Goal: Information Seeking & Learning: Learn about a topic

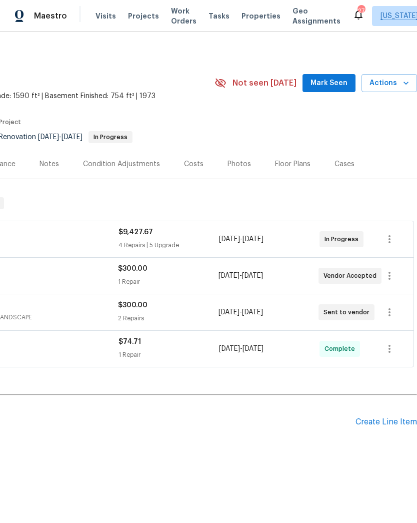
scroll to position [3, 148]
click at [406, 79] on icon "button" at bounding box center [406, 83] width 10 height 10
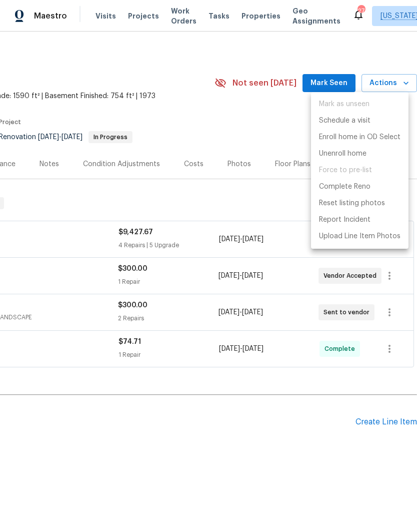
click at [221, 452] on div at bounding box center [208, 261] width 417 height 523
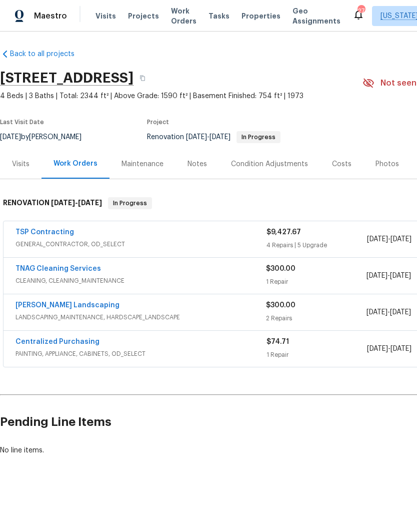
scroll to position [3, 0]
click at [22, 161] on div "Visits" at bounding box center [21, 164] width 18 height 10
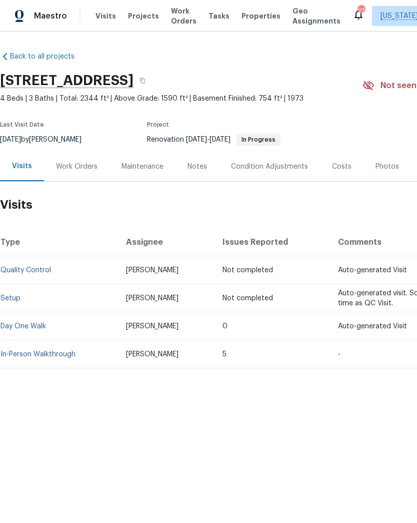
click at [196, 171] on div "Notes" at bounding box center [198, 167] width 20 height 10
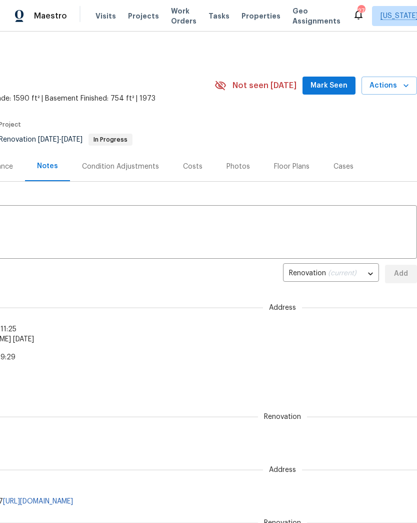
scroll to position [0, 148]
click at [340, 174] on div "Cases" at bounding box center [344, 167] width 44 height 30
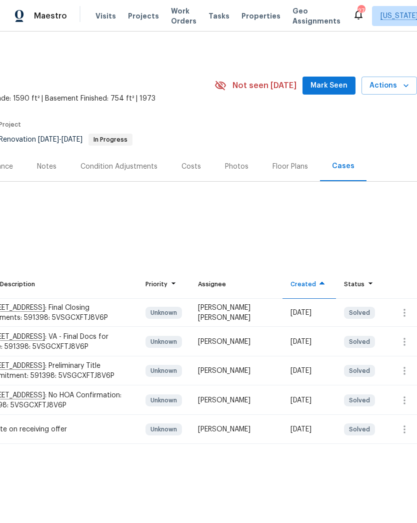
click at [279, 169] on div "Floor Plans" at bounding box center [291, 167] width 36 height 10
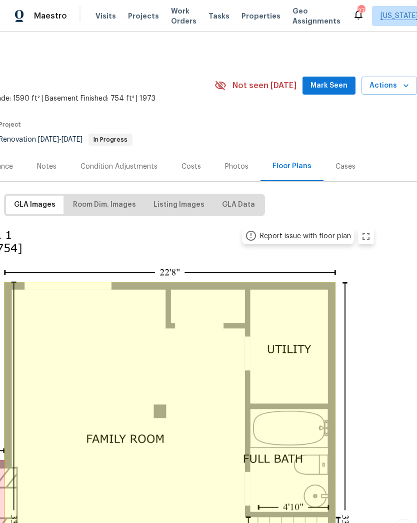
click at [242, 166] on div "Photos" at bounding box center [237, 167] width 24 height 10
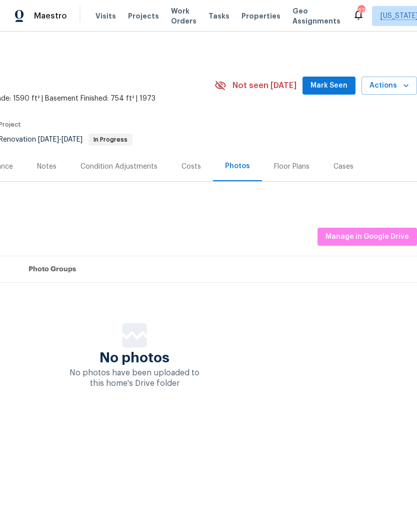
click at [111, 159] on div "Condition Adjustments" at bounding box center [119, 167] width 101 height 30
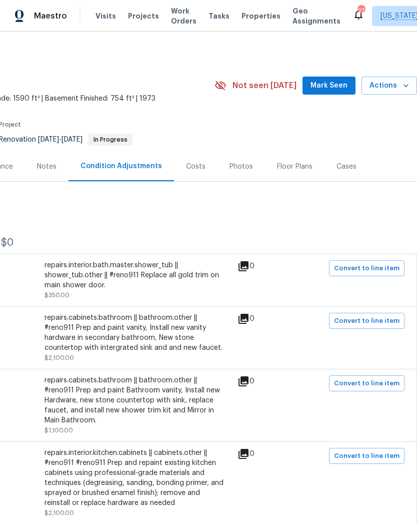
click at [192, 170] on div "Costs" at bounding box center [196, 167] width 20 height 10
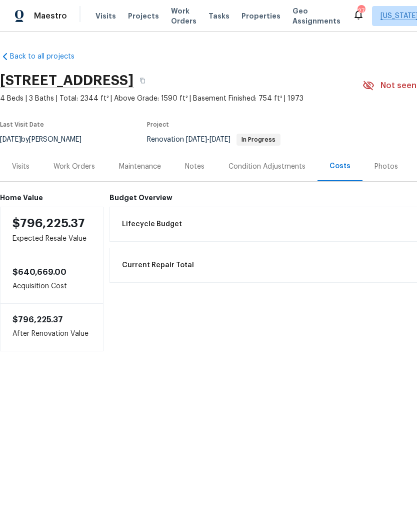
click at [20, 167] on div "Visits" at bounding box center [21, 167] width 18 height 10
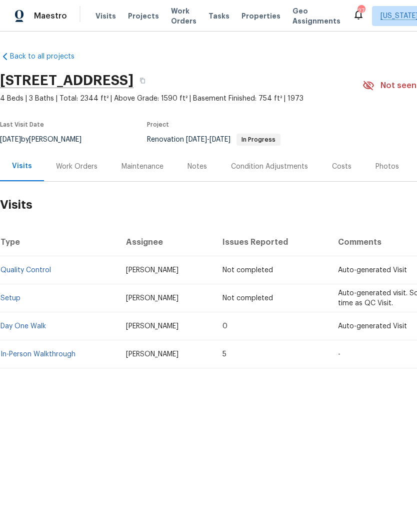
click at [35, 324] on link "Day One Walk" at bounding box center [24, 326] width 46 height 7
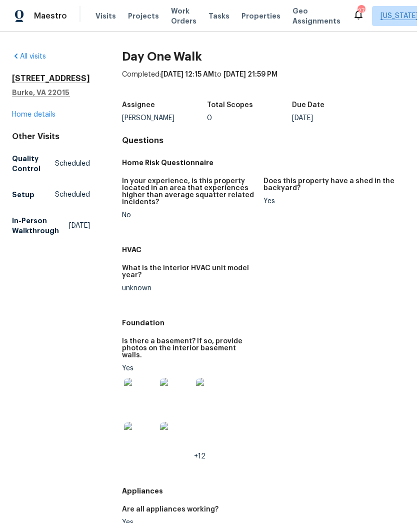
click at [31, 114] on link "Home details" at bounding box center [34, 114] width 44 height 7
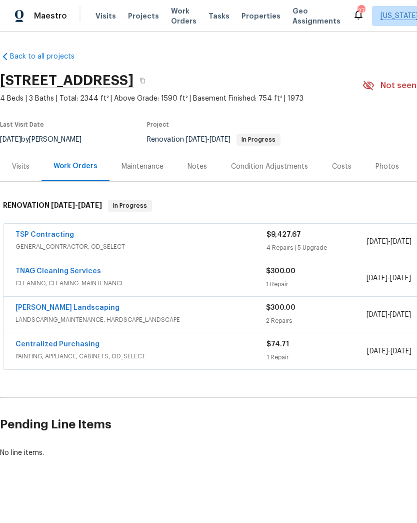
click at [41, 237] on link "TSP Contracting" at bounding box center [45, 234] width 59 height 7
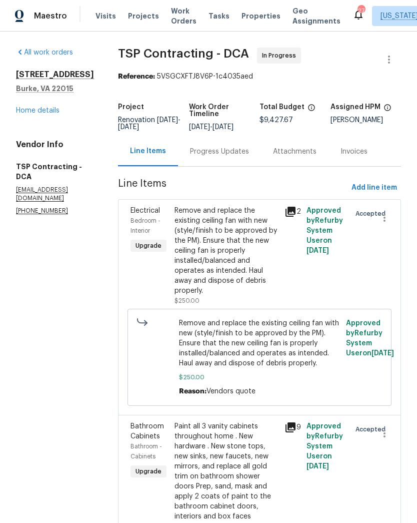
click at [211, 156] on div "Progress Updates" at bounding box center [219, 152] width 59 height 10
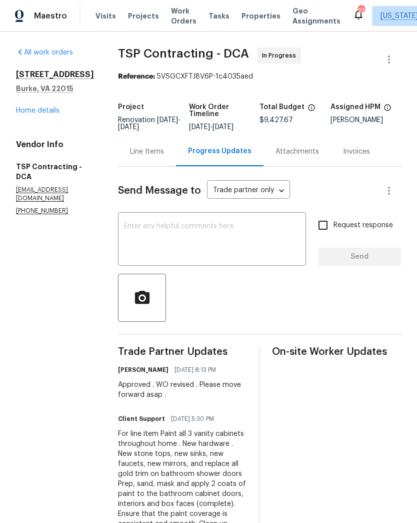
click at [50, 109] on link "Home details" at bounding box center [38, 110] width 44 height 7
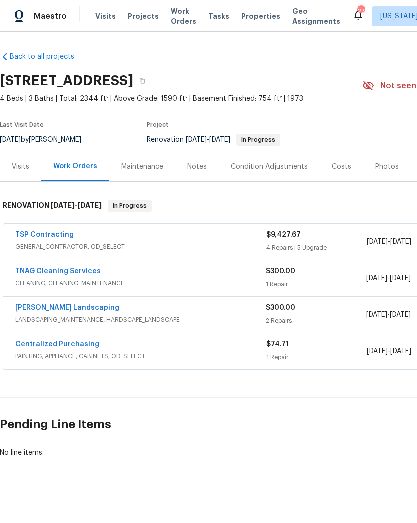
click at [132, 233] on div "TSP Contracting" at bounding box center [141, 236] width 251 height 12
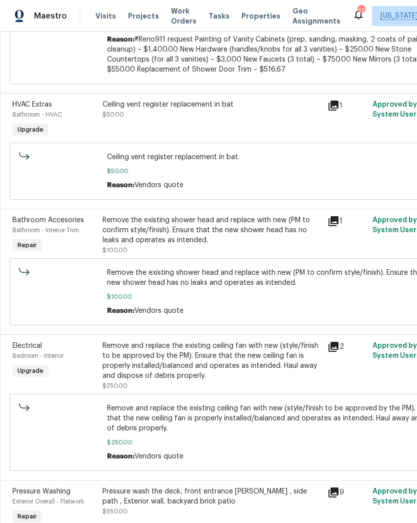
scroll to position [543, 4]
click at [327, 103] on icon at bounding box center [333, 106] width 12 height 12
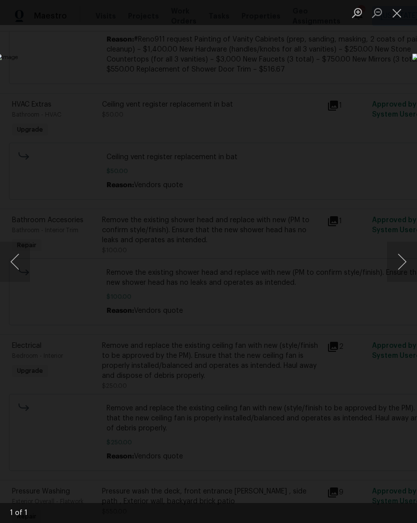
click at [397, 15] on button "Close lightbox" at bounding box center [397, 13] width 20 height 18
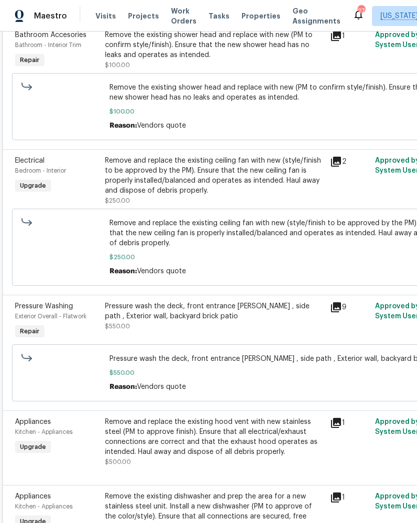
scroll to position [728, 1]
click at [336, 157] on icon at bounding box center [336, 162] width 10 height 10
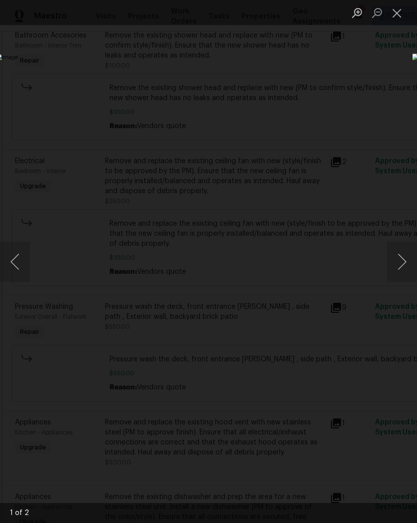
click at [397, 271] on button "Next image" at bounding box center [402, 262] width 30 height 40
click at [400, 259] on button "Next image" at bounding box center [402, 262] width 30 height 40
click at [21, 262] on button "Previous image" at bounding box center [15, 262] width 30 height 40
click at [15, 259] on button "Previous image" at bounding box center [15, 262] width 30 height 40
click at [395, 12] on button "Close lightbox" at bounding box center [397, 13] width 20 height 18
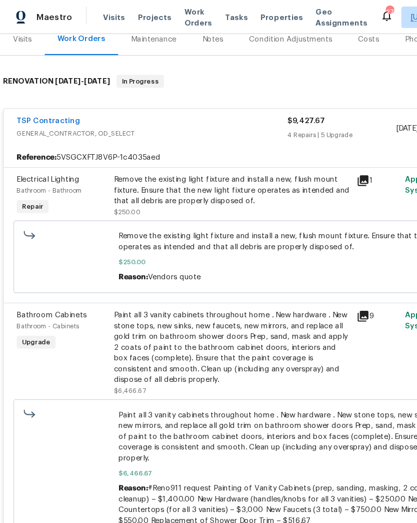
scroll to position [131, 0]
click at [319, 173] on div "Remove the existing light fixture and install a new, flush mount fixture. Ensur…" at bounding box center [215, 176] width 219 height 30
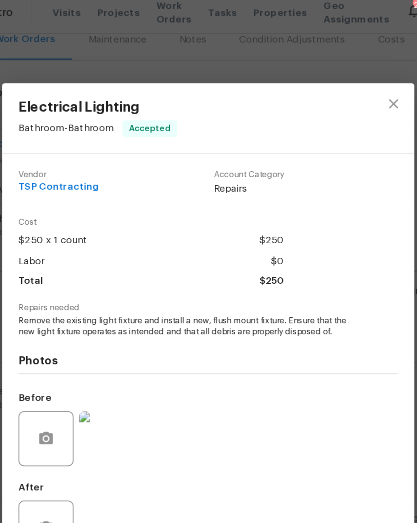
click at [115, 326] on img at bounding box center [135, 326] width 40 height 40
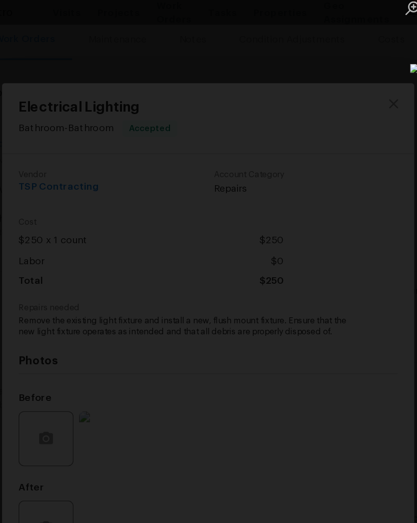
click at [284, 75] on div "Lightbox" at bounding box center [208, 261] width 417 height 523
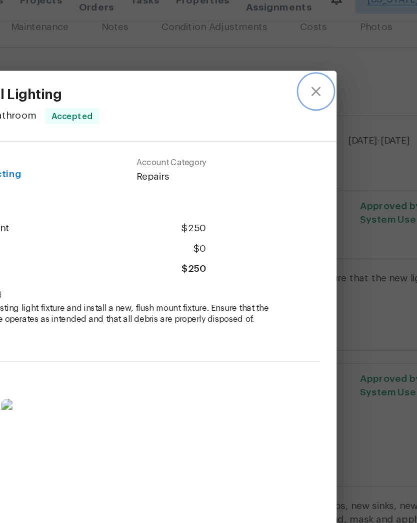
click at [340, 80] on icon "close" at bounding box center [343, 83] width 7 height 7
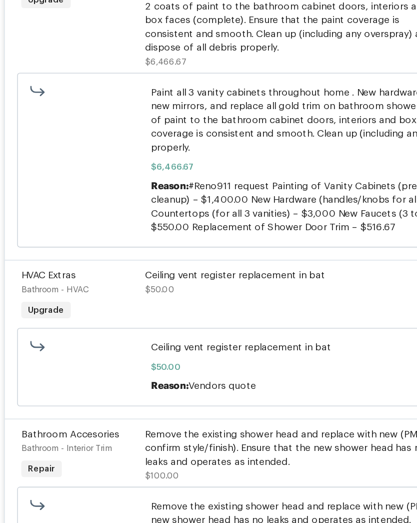
scroll to position [308, 2]
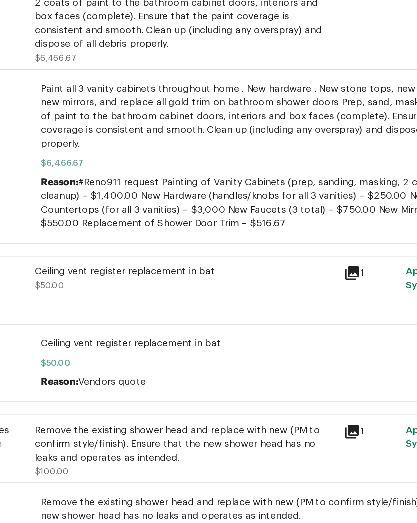
click at [329, 335] on icon at bounding box center [335, 341] width 12 height 12
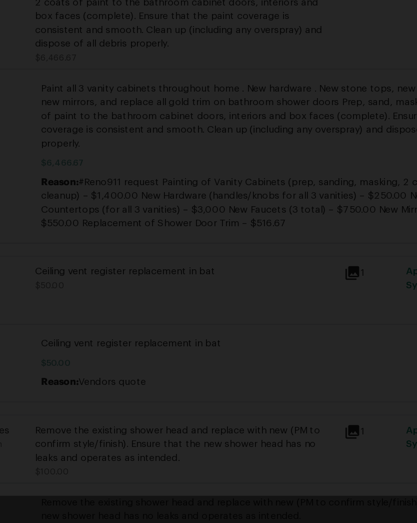
click at [172, 306] on div "Lightbox" at bounding box center [208, 261] width 417 height 523
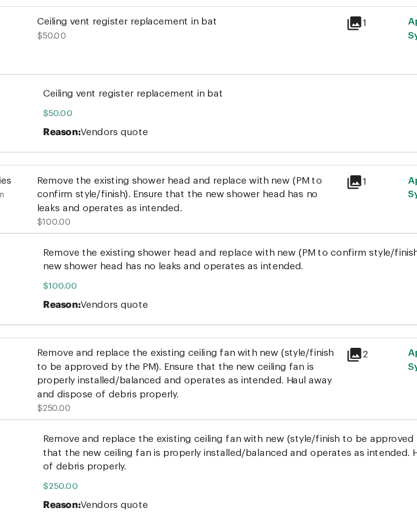
scroll to position [490, 0]
click at [332, 270] on icon at bounding box center [337, 275] width 10 height 10
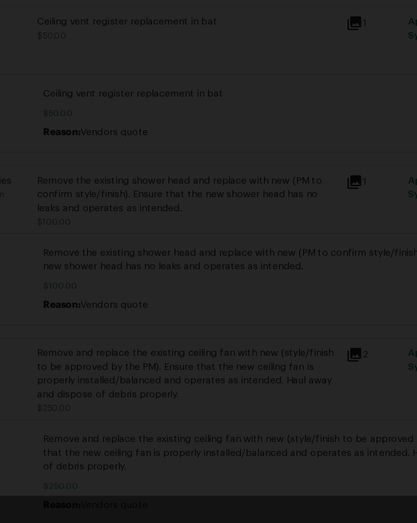
click at [171, 321] on div "Lightbox" at bounding box center [208, 261] width 417 height 523
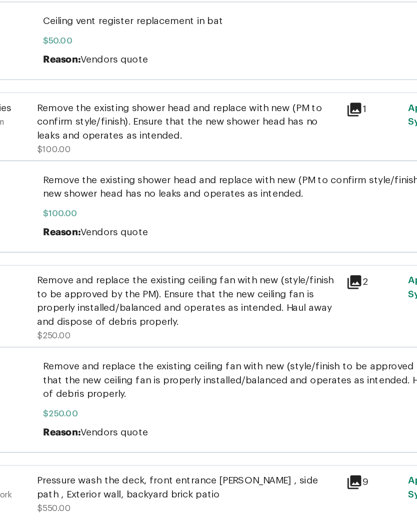
scroll to position [543, 0]
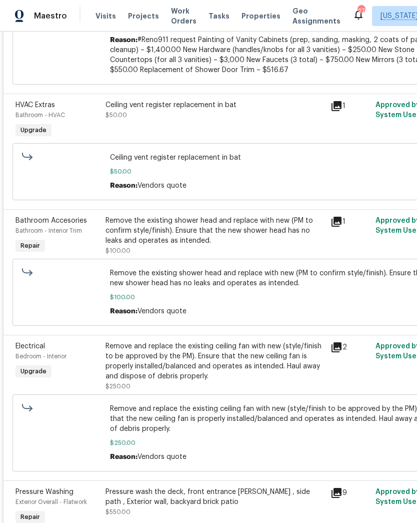
click at [337, 342] on icon at bounding box center [337, 347] width 10 height 10
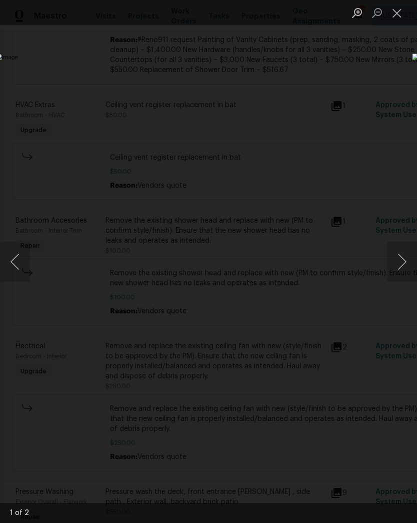
click at [260, 464] on div "Lightbox" at bounding box center [208, 261] width 417 height 523
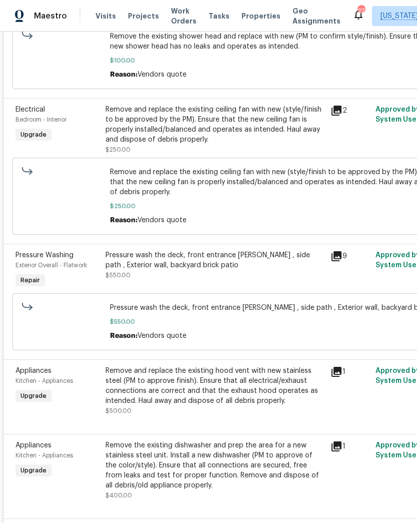
scroll to position [781, 0]
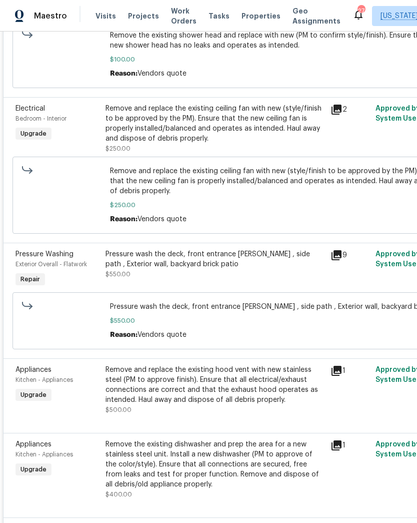
click at [341, 250] on icon at bounding box center [337, 255] width 10 height 10
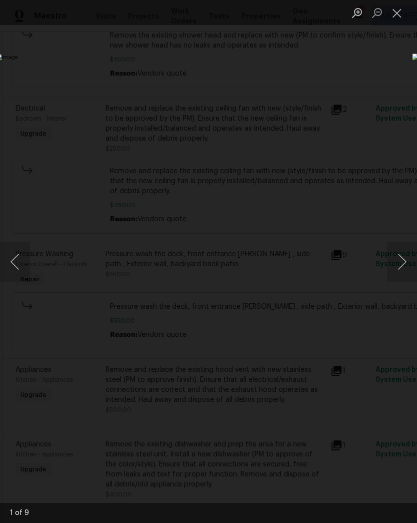
click at [393, 257] on button "Next image" at bounding box center [402, 262] width 30 height 40
click at [400, 254] on button "Next image" at bounding box center [402, 262] width 30 height 40
click at [394, 265] on button "Next image" at bounding box center [402, 262] width 30 height 40
click at [402, 265] on button "Next image" at bounding box center [402, 262] width 30 height 40
click at [403, 261] on button "Next image" at bounding box center [402, 262] width 30 height 40
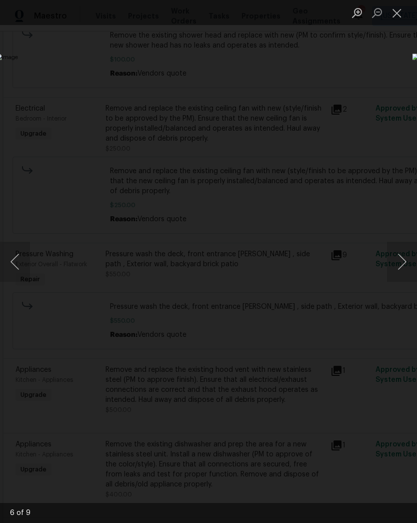
click at [403, 259] on button "Next image" at bounding box center [402, 262] width 30 height 40
click at [392, 267] on button "Next image" at bounding box center [402, 262] width 30 height 40
click at [391, 266] on button "Next image" at bounding box center [402, 262] width 30 height 40
click at [388, 264] on button "Next image" at bounding box center [402, 262] width 30 height 40
click at [398, 270] on button "Next image" at bounding box center [402, 262] width 30 height 40
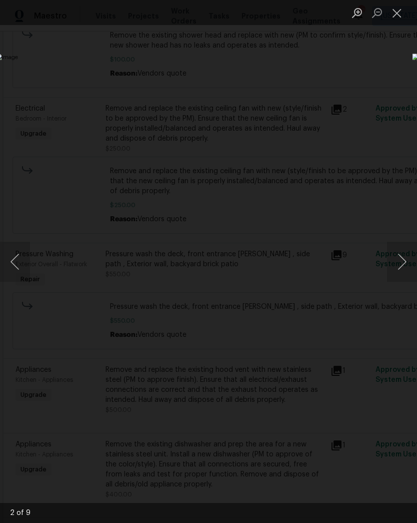
click at [398, 266] on button "Next image" at bounding box center [402, 262] width 30 height 40
click at [398, 267] on button "Next image" at bounding box center [402, 262] width 30 height 40
click at [401, 265] on button "Next image" at bounding box center [402, 262] width 30 height 40
click at [401, 264] on button "Next image" at bounding box center [402, 262] width 30 height 40
click at [404, 252] on button "Next image" at bounding box center [402, 262] width 30 height 40
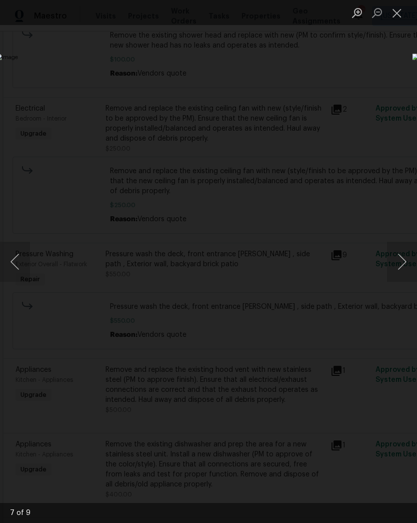
click at [399, 265] on button "Next image" at bounding box center [402, 262] width 30 height 40
click at [402, 259] on button "Next image" at bounding box center [402, 262] width 30 height 40
click at [398, 265] on button "Next image" at bounding box center [402, 262] width 30 height 40
click at [293, 471] on div "Lightbox" at bounding box center [208, 261] width 417 height 523
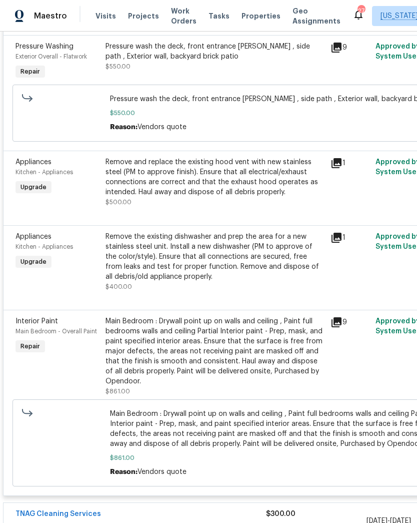
scroll to position [988, 0]
click at [238, 180] on div "Remove and replace the existing hood vent with new stainless steel (PM to appro…" at bounding box center [215, 177] width 219 height 40
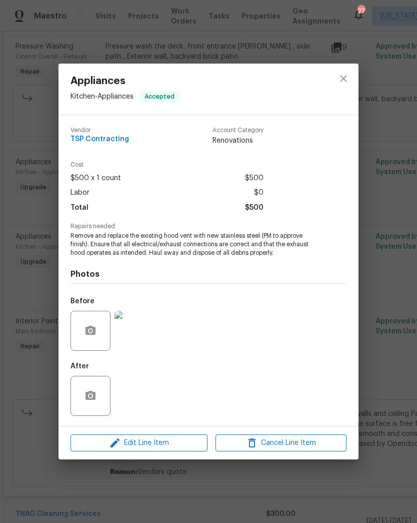
click at [134, 329] on img at bounding box center [135, 331] width 40 height 40
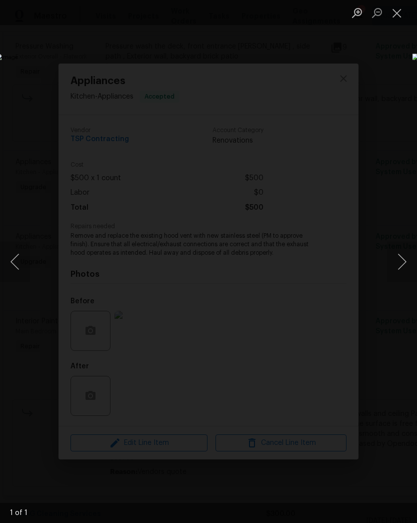
click at [403, 258] on button "Next image" at bounding box center [402, 262] width 30 height 40
click at [376, 94] on div "Lightbox" at bounding box center [208, 261] width 417 height 523
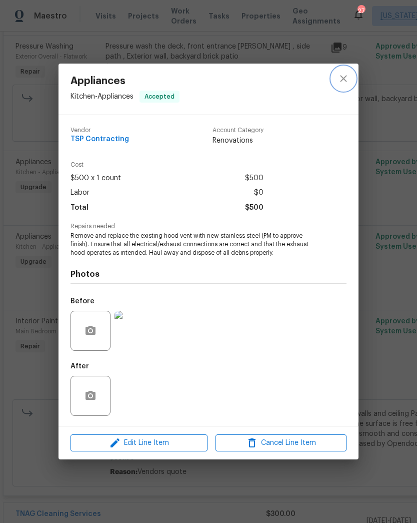
click at [342, 80] on icon "close" at bounding box center [344, 79] width 12 height 12
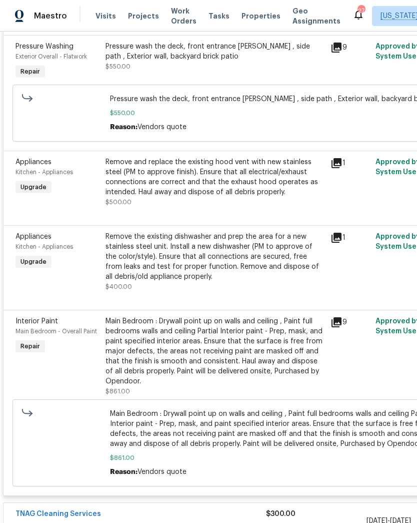
click at [254, 184] on div "Remove and replace the existing hood vent with new stainless steel (PM to appro…" at bounding box center [215, 177] width 219 height 40
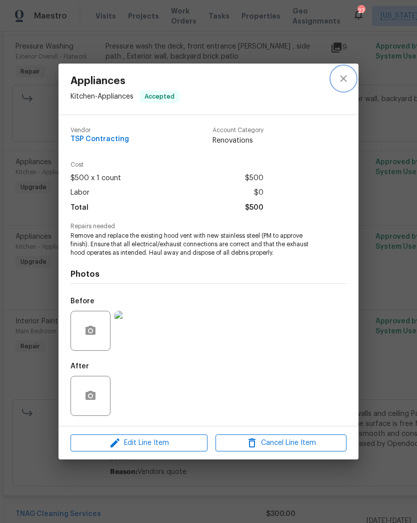
click at [348, 75] on icon "close" at bounding box center [344, 79] width 12 height 12
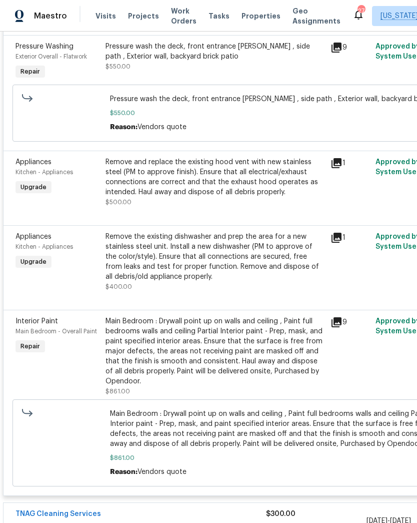
click at [235, 263] on div "Remove the existing dishwasher and prep the area for a new stainless steel unit…" at bounding box center [215, 257] width 219 height 50
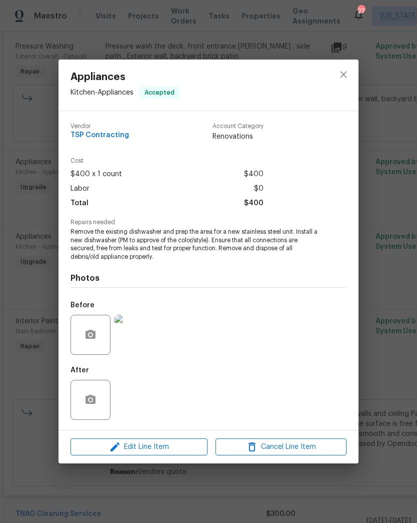
click at [144, 337] on img at bounding box center [135, 335] width 40 height 40
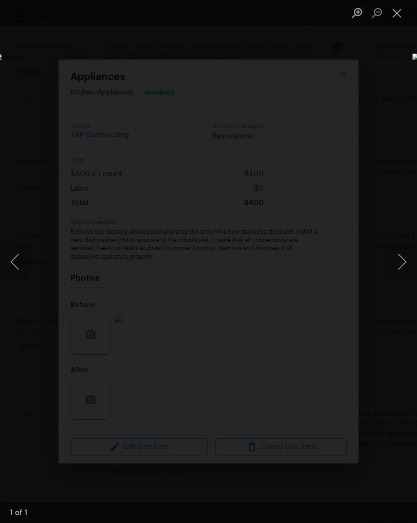
click at [387, 88] on div "Lightbox" at bounding box center [208, 261] width 417 height 523
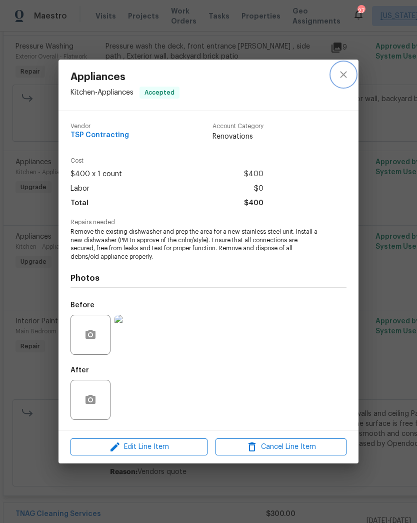
click at [342, 74] on icon "close" at bounding box center [344, 75] width 12 height 12
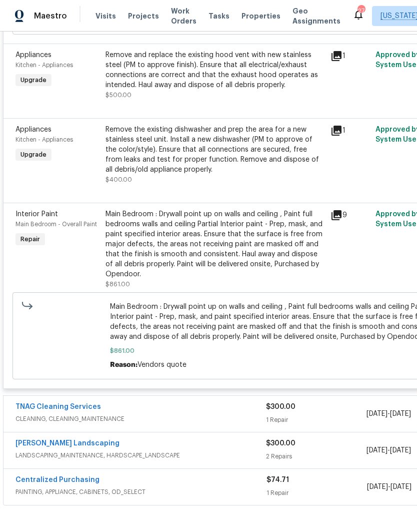
scroll to position [1095, 0]
click at [278, 242] on div "Main Bedroom : Drywall point up on walls and ceiling , Paint full bedrooms wall…" at bounding box center [215, 245] width 219 height 70
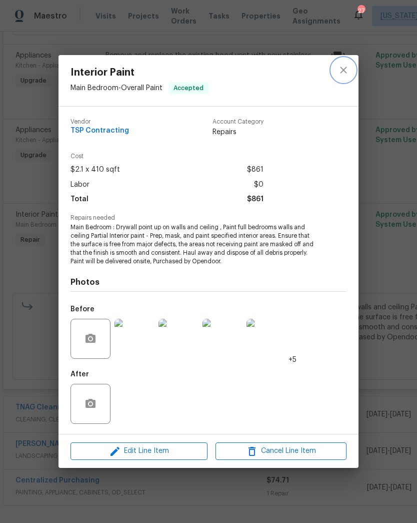
click at [344, 72] on icon "close" at bounding box center [344, 70] width 12 height 12
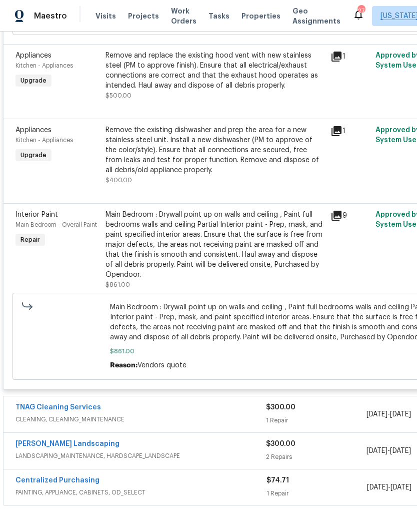
click at [342, 213] on icon at bounding box center [337, 216] width 12 height 12
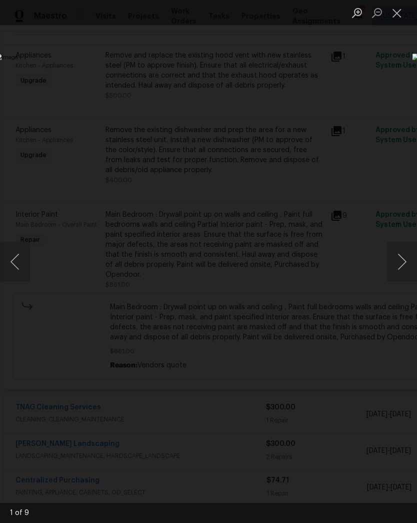
click at [400, 258] on button "Next image" at bounding box center [402, 262] width 30 height 40
click at [399, 264] on button "Next image" at bounding box center [402, 262] width 30 height 40
click at [397, 264] on button "Next image" at bounding box center [402, 262] width 30 height 40
click at [401, 260] on button "Next image" at bounding box center [402, 262] width 30 height 40
click at [398, 259] on button "Next image" at bounding box center [402, 262] width 30 height 40
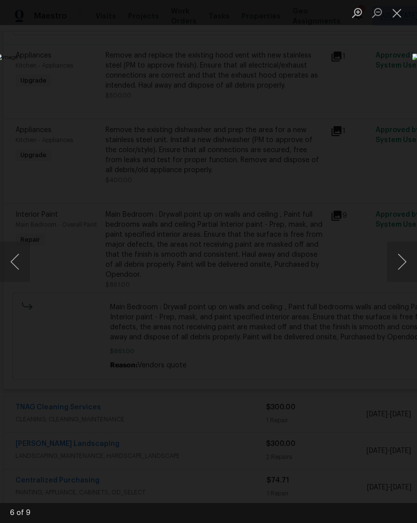
click at [399, 259] on button "Next image" at bounding box center [402, 262] width 30 height 40
click at [401, 258] on button "Next image" at bounding box center [402, 262] width 30 height 40
click at [340, 91] on div "Lightbox" at bounding box center [208, 261] width 417 height 523
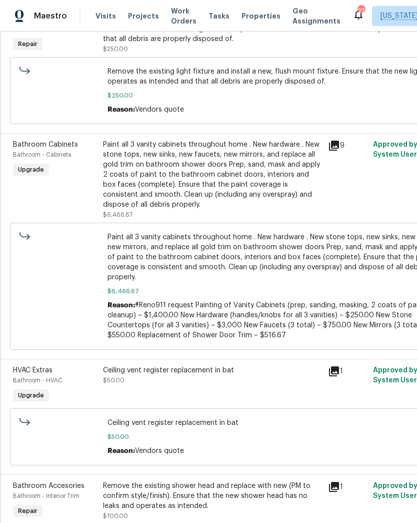
scroll to position [277, 2]
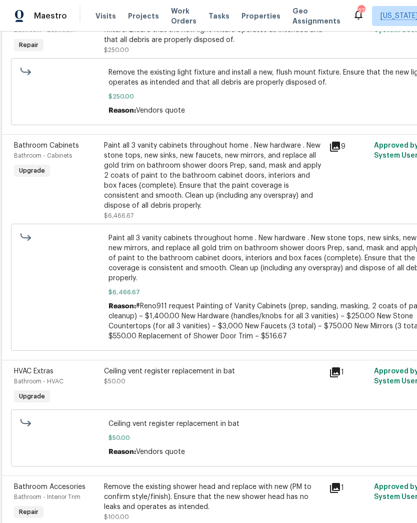
click at [346, 144] on div "9" at bounding box center [348, 147] width 39 height 12
click at [336, 146] on icon at bounding box center [335, 147] width 10 height 10
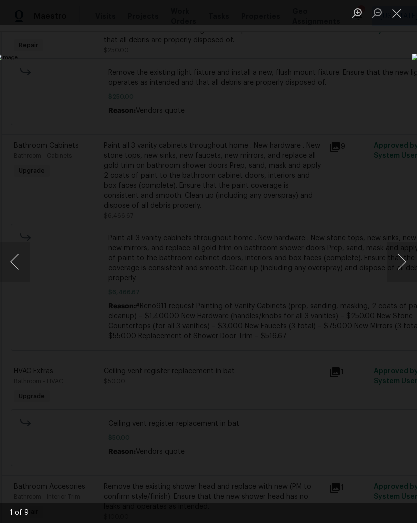
click at [402, 261] on button "Next image" at bounding box center [402, 262] width 30 height 40
click at [389, 265] on button "Next image" at bounding box center [402, 262] width 30 height 40
click at [395, 267] on button "Next image" at bounding box center [402, 262] width 30 height 40
click at [399, 265] on button "Next image" at bounding box center [402, 262] width 30 height 40
click at [13, 257] on button "Previous image" at bounding box center [15, 262] width 30 height 40
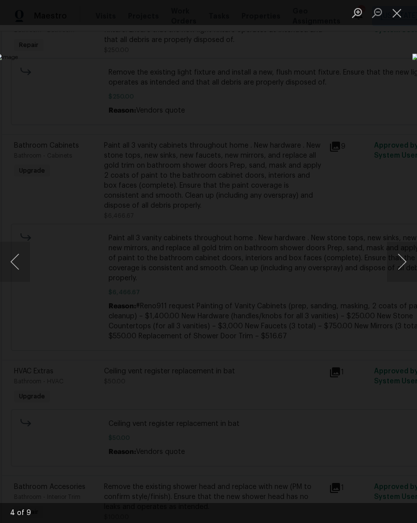
click at [401, 257] on button "Next image" at bounding box center [402, 262] width 30 height 40
click at [393, 261] on button "Next image" at bounding box center [402, 262] width 30 height 40
click at [399, 258] on button "Next image" at bounding box center [402, 262] width 30 height 40
click at [399, 259] on button "Next image" at bounding box center [402, 262] width 30 height 40
click at [401, 267] on button "Next image" at bounding box center [402, 262] width 30 height 40
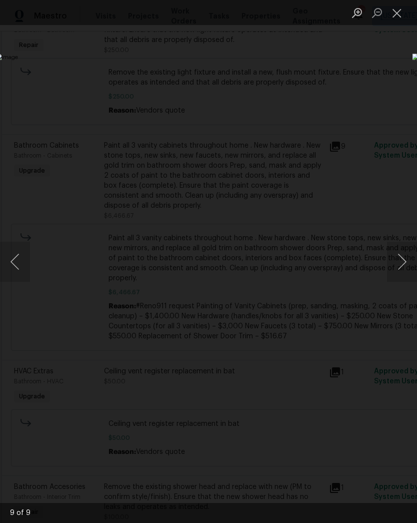
click at [398, 263] on button "Next image" at bounding box center [402, 262] width 30 height 40
click at [400, 266] on button "Next image" at bounding box center [402, 262] width 30 height 40
click at [228, 450] on div "Lightbox" at bounding box center [208, 261] width 417 height 523
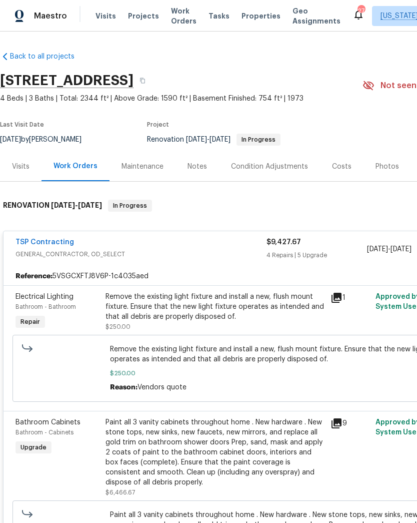
scroll to position [0, 0]
click at [152, 76] on button "button" at bounding box center [143, 81] width 18 height 18
